Goal: Task Accomplishment & Management: Complete application form

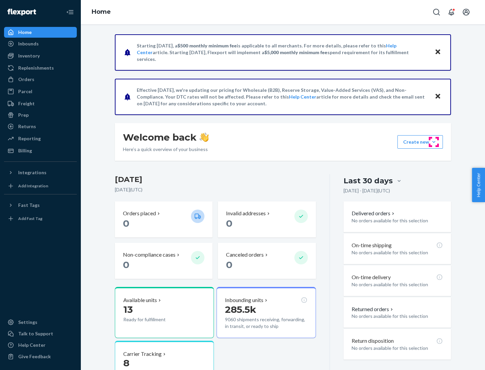
click at [433, 142] on button "Create new Create new inbound Create new order Create new product" at bounding box center [419, 141] width 45 height 13
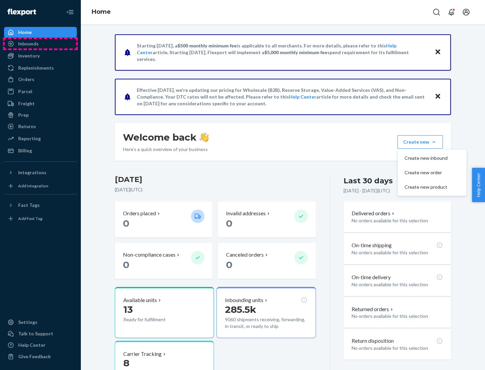
click at [40, 44] on div "Inbounds" at bounding box center [40, 43] width 71 height 9
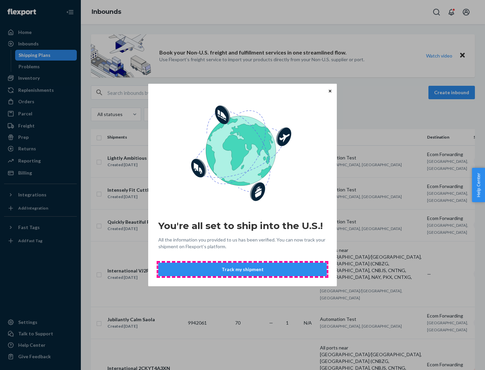
click at [242, 270] on button "Track my shipment" at bounding box center [242, 269] width 168 height 13
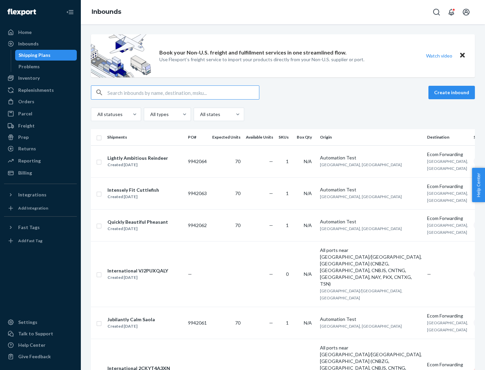
click at [452, 93] on button "Create inbound" at bounding box center [451, 92] width 46 height 13
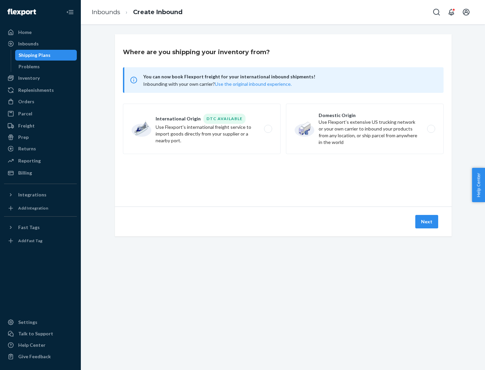
click at [202, 129] on label "International Origin DTC Available Use Flexport's international freight service…" at bounding box center [201, 129] width 157 height 50
click at [268, 129] on input "International Origin DTC Available Use Flexport's international freight service…" at bounding box center [270, 129] width 4 height 4
radio input "true"
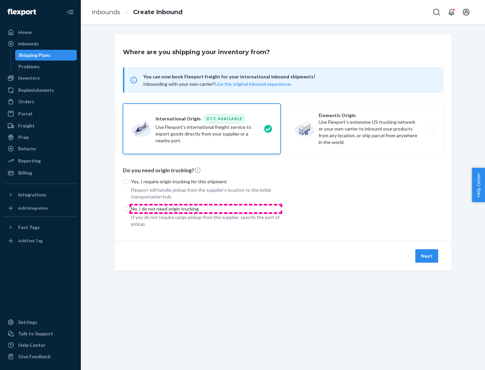
click at [206, 209] on p "No, I do not need origin trucking" at bounding box center [205, 209] width 149 height 7
click at [128, 209] on input "No, I do not need origin trucking" at bounding box center [125, 208] width 5 height 5
radio input "true"
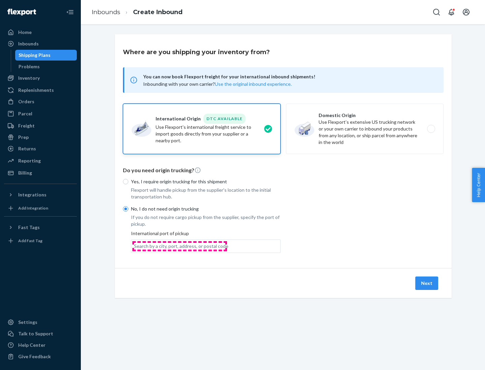
click at [179, 246] on div "Search by a city, port, address, or postal code" at bounding box center [181, 246] width 94 height 7
click at [135, 246] on input "Search by a city, port, address, or postal code" at bounding box center [134, 246] width 1 height 7
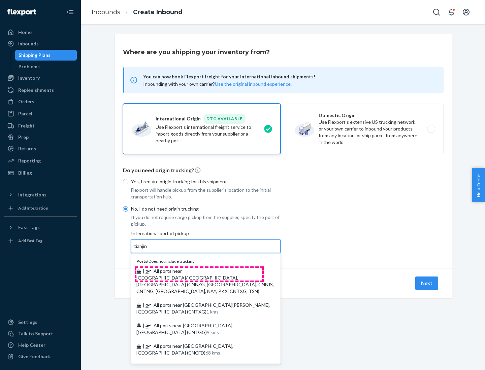
click at [199, 271] on span "| All ports near [GEOGRAPHIC_DATA]/[GEOGRAPHIC_DATA], [GEOGRAPHIC_DATA] (CNBZG,…" at bounding box center [204, 281] width 137 height 26
click at [148, 250] on input "tianjin" at bounding box center [141, 246] width 14 height 7
type input "All ports near [GEOGRAPHIC_DATA]/[GEOGRAPHIC_DATA], [GEOGRAPHIC_DATA] (CNBZG, […"
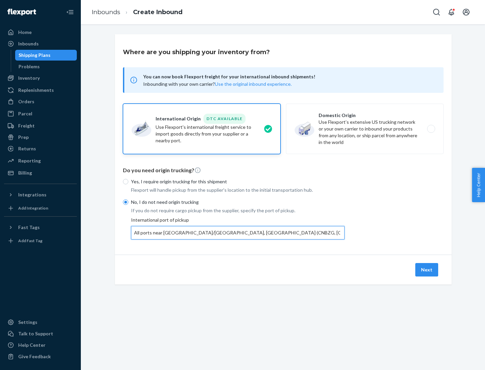
click at [427, 270] on button "Next" at bounding box center [426, 269] width 23 height 13
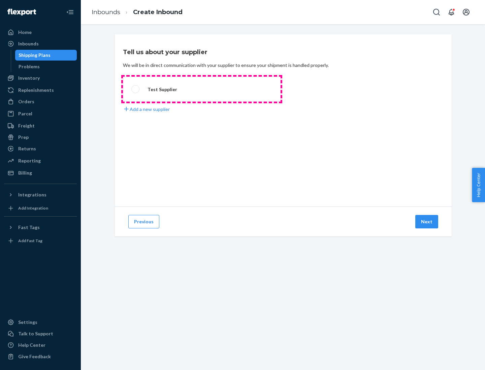
click at [202, 89] on label "Test Supplier" at bounding box center [201, 89] width 157 height 25
click at [136, 89] on input "Test Supplier" at bounding box center [133, 89] width 4 height 4
radio input "true"
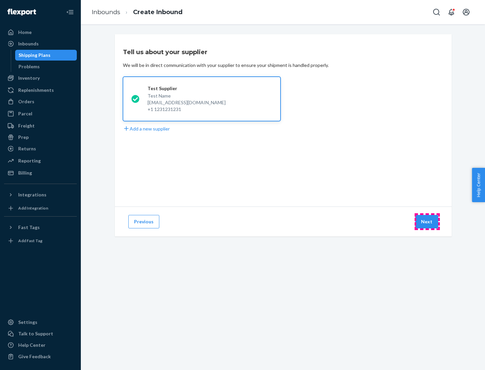
click at [427, 222] on button "Next" at bounding box center [426, 221] width 23 height 13
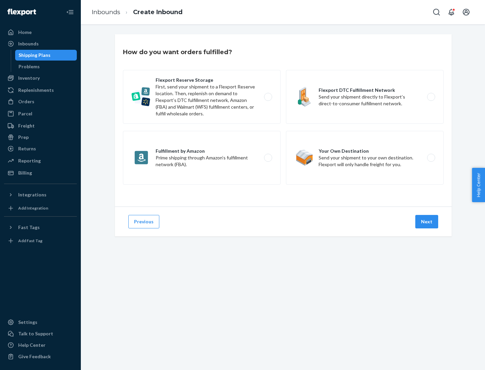
click at [202, 97] on label "Flexport Reserve Storage First, send your shipment to a Flexport Reserve locati…" at bounding box center [201, 97] width 157 height 54
click at [268, 97] on input "Flexport Reserve Storage First, send your shipment to a Flexport Reserve locati…" at bounding box center [270, 97] width 4 height 4
radio input "true"
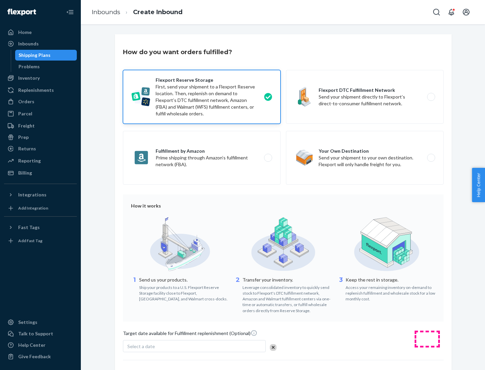
scroll to position [55, 0]
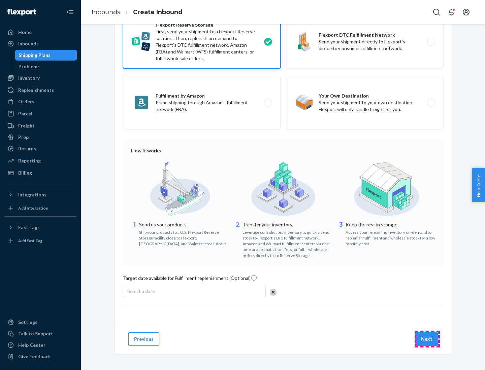
click at [427, 339] on button "Next" at bounding box center [426, 338] width 23 height 13
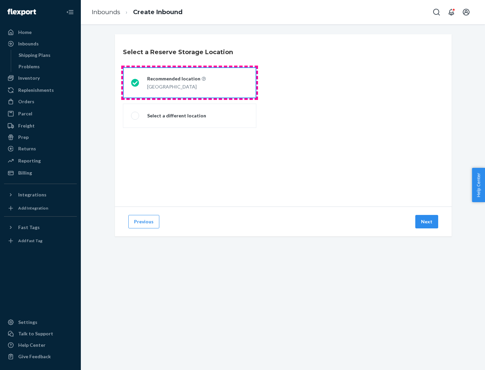
click at [189, 83] on div "[GEOGRAPHIC_DATA]" at bounding box center [176, 86] width 59 height 8
click at [135, 83] on input "Recommended location [GEOGRAPHIC_DATA]" at bounding box center [133, 83] width 4 height 4
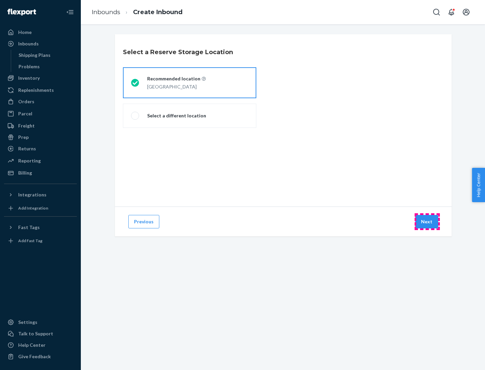
click at [427, 222] on button "Next" at bounding box center [426, 221] width 23 height 13
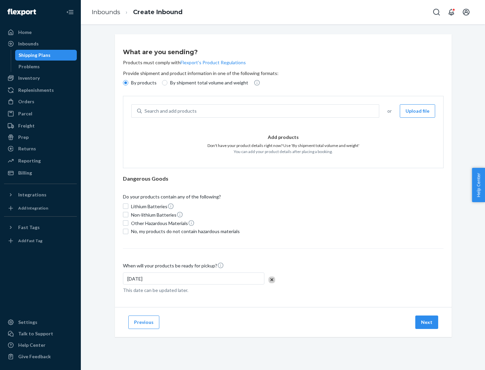
click at [260, 111] on div "Search and add products" at bounding box center [260, 111] width 237 height 12
click at [145, 111] on input "Search and add products" at bounding box center [144, 111] width 1 height 7
click at [164, 83] on input "By shipment total volume and weight" at bounding box center [164, 82] width 5 height 5
radio input "true"
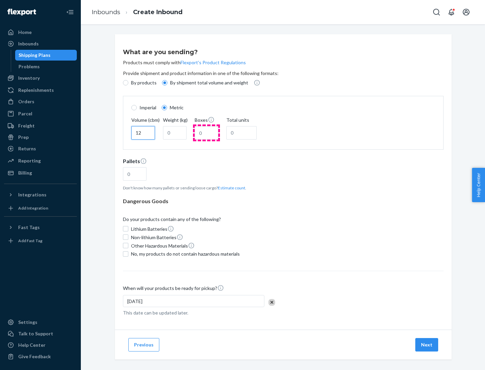
type input "12"
type input "22"
type input "222"
type input "121"
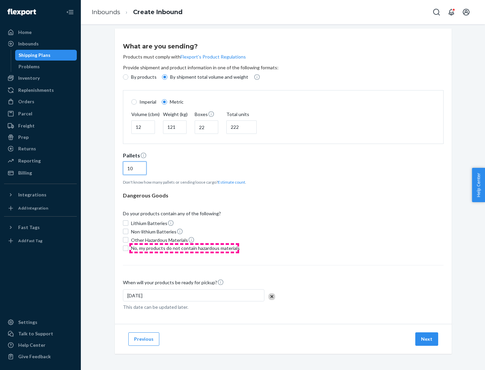
type input "10"
click at [184, 248] on span "No, my products do not contain hazardous materials" at bounding box center [185, 248] width 109 height 7
click at [128, 248] on input "No, my products do not contain hazardous materials" at bounding box center [125, 248] width 5 height 5
checkbox input "true"
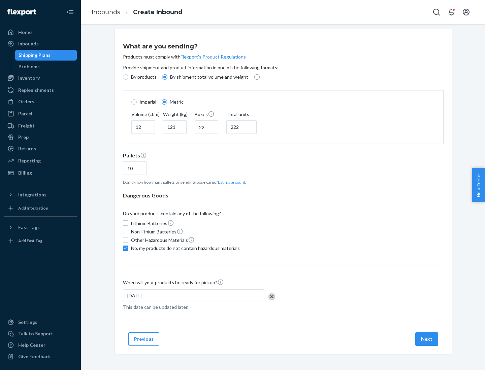
click at [427, 339] on button "Next" at bounding box center [426, 338] width 23 height 13
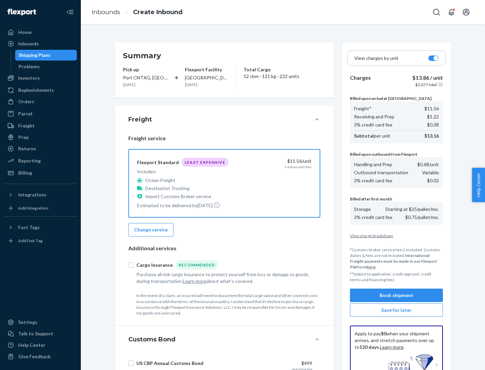
scroll to position [98, 0]
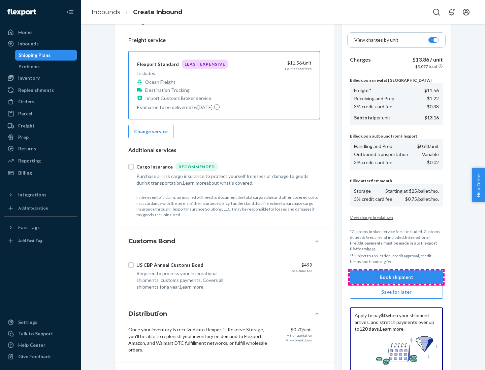
click at [396, 277] on button "Book shipment" at bounding box center [396, 277] width 93 height 13
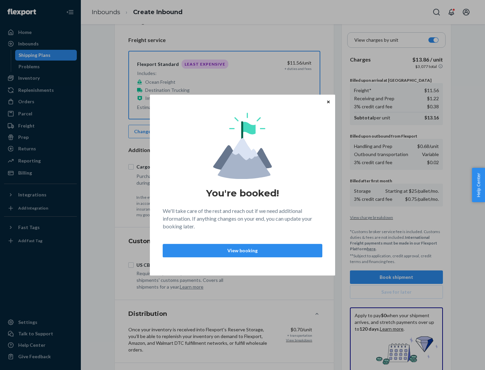
click at [242, 250] on p "View booking" at bounding box center [242, 250] width 148 height 7
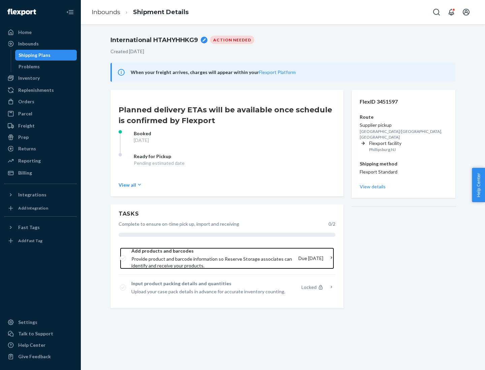
click at [213, 258] on span "Provide product and barcode information so Reserve Storage associates can ident…" at bounding box center [212, 262] width 162 height 13
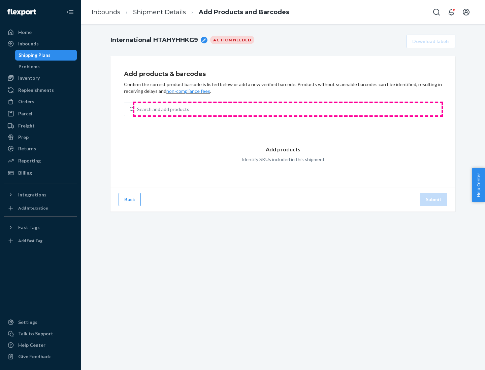
click at [288, 109] on div "Search and add products" at bounding box center [287, 109] width 307 height 12
click at [138, 109] on input "Search and add products" at bounding box center [137, 109] width 1 height 7
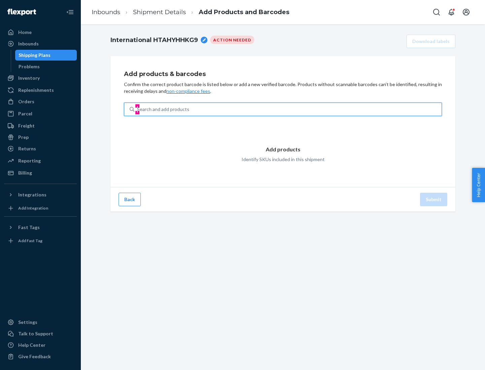
type input "test"
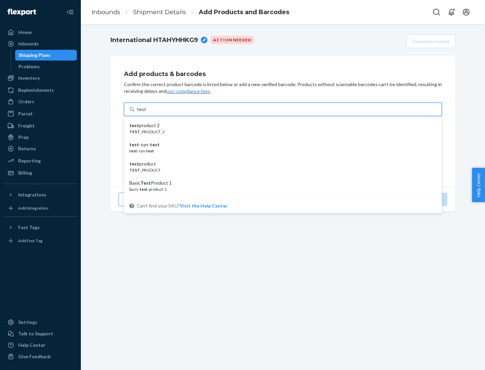
scroll to position [25, 0]
click at [280, 158] on div "Basic Test Product 1" at bounding box center [279, 157] width 301 height 7
click at [146, 113] on input "test" at bounding box center [141, 109] width 9 height 7
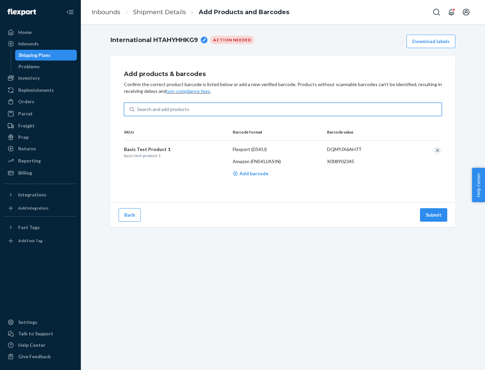
click at [433, 215] on button "Submit" at bounding box center [433, 214] width 27 height 13
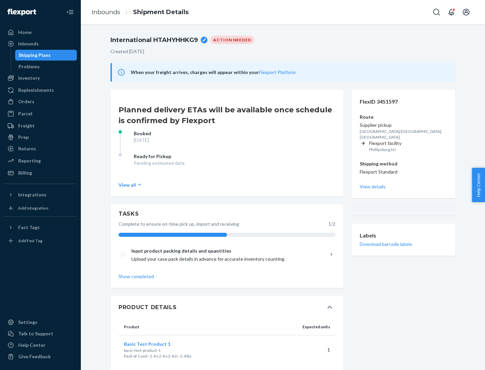
scroll to position [12, 0]
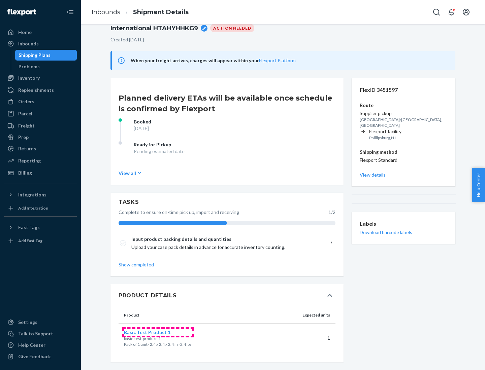
click at [158, 332] on span "Basic Test Product 1" at bounding box center [147, 332] width 46 height 6
